Goal: Check status: Check status

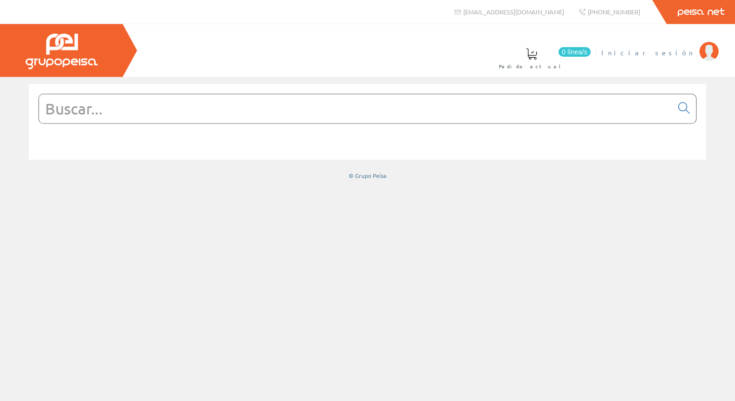
click at [682, 53] on span "Iniciar sesión" at bounding box center [647, 53] width 93 height 10
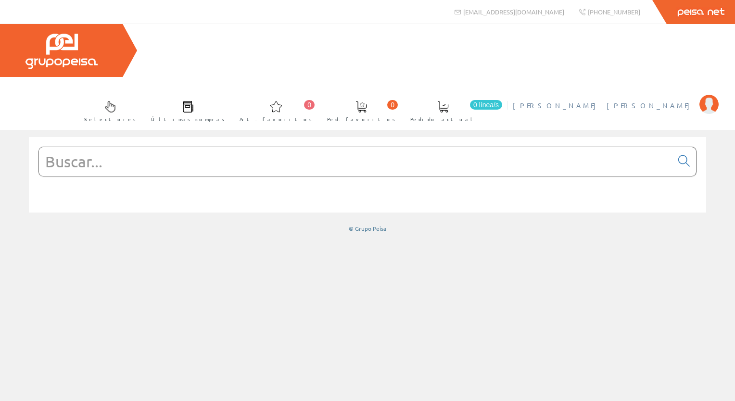
click at [633, 101] on span "[PERSON_NAME] [PERSON_NAME]" at bounding box center [604, 106] width 182 height 10
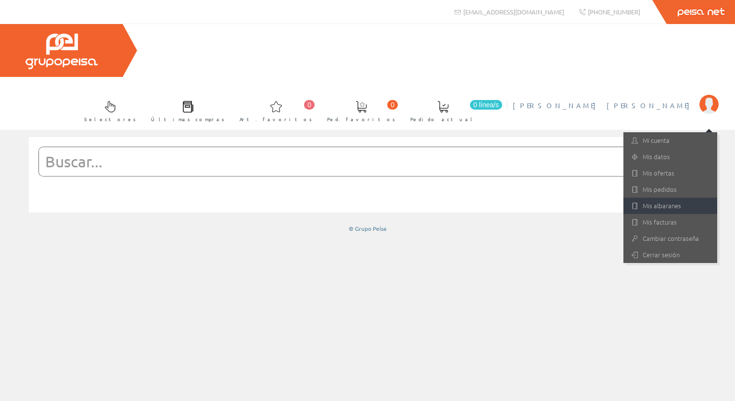
click at [658, 198] on link "Mis albaranes" at bounding box center [670, 206] width 94 height 16
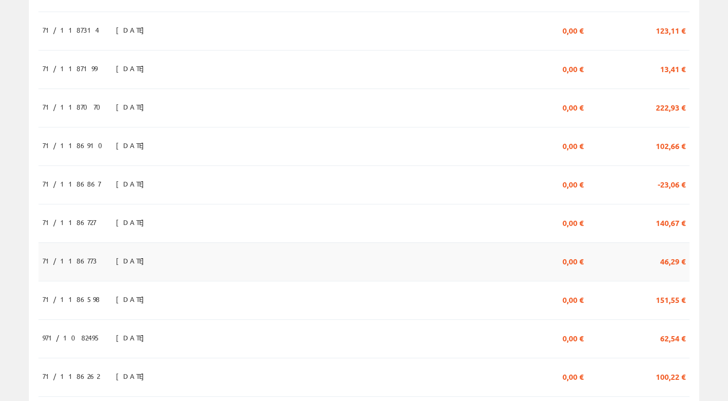
scroll to position [433, 0]
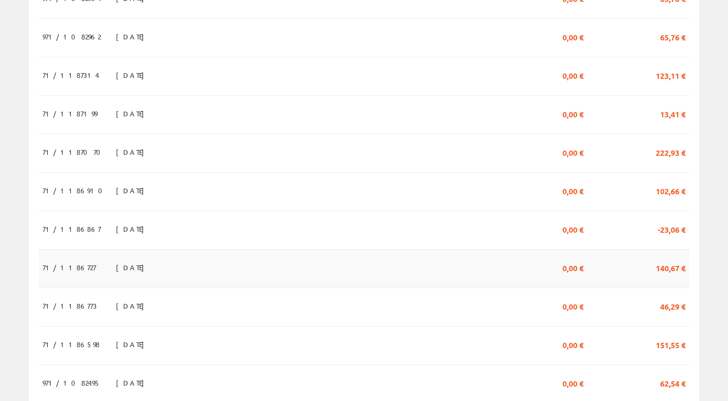
click at [120, 259] on span "[DATE]" at bounding box center [132, 267] width 33 height 16
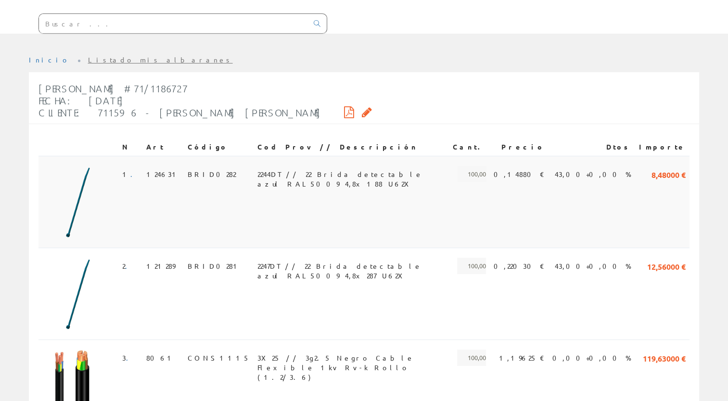
scroll to position [192, 0]
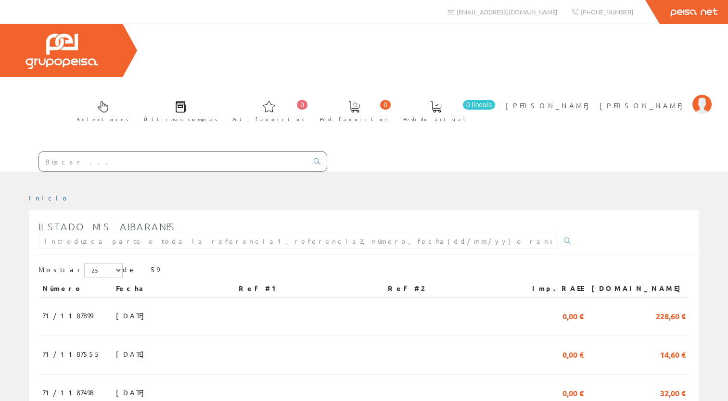
scroll to position [433, 0]
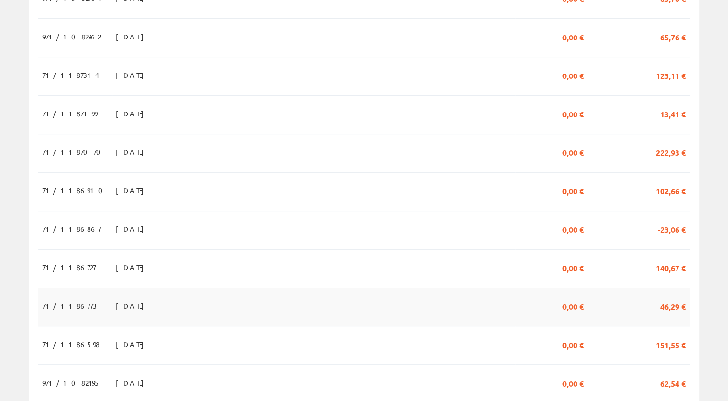
click at [116, 298] on span "05/08/2025" at bounding box center [132, 306] width 33 height 16
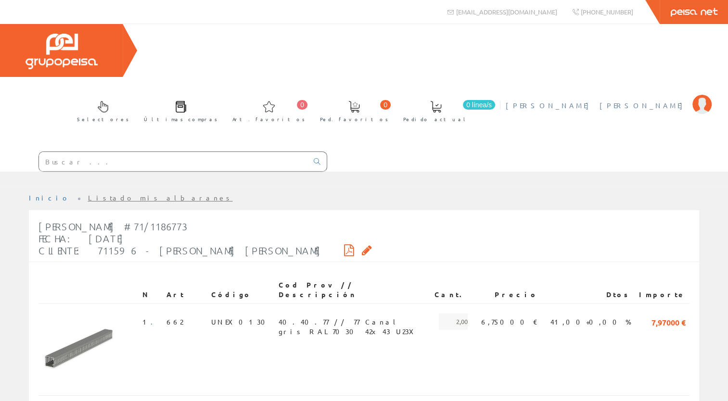
click at [615, 101] on span "[PERSON_NAME] [PERSON_NAME]" at bounding box center [597, 106] width 182 height 10
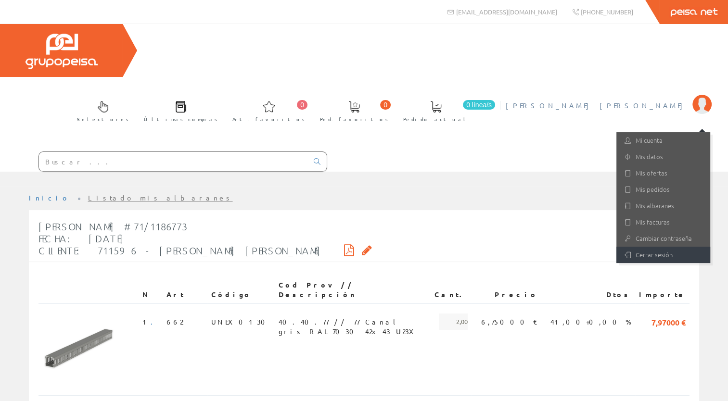
click at [668, 247] on link "Cerrar sesión" at bounding box center [663, 255] width 94 height 16
